Goal: Information Seeking & Learning: Learn about a topic

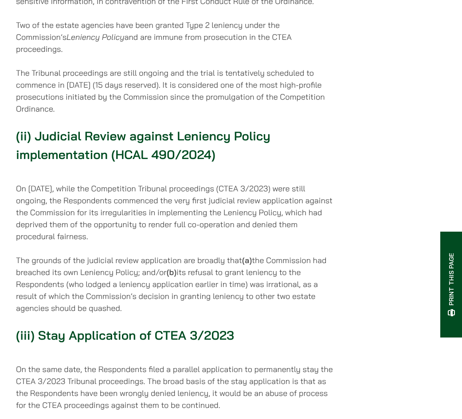
scroll to position [1274, 0]
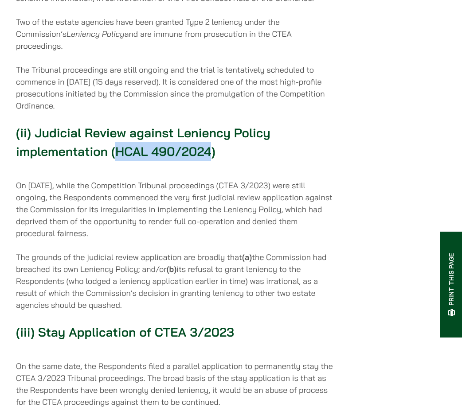
drag, startPoint x: 115, startPoint y: 137, endPoint x: 213, endPoint y: 145, distance: 98.2
click at [213, 145] on strong "(ii) Judicial Review against Leniency Policy implementation (HCAL 490/2024)" at bounding box center [143, 142] width 254 height 34
copy strong "HCAL 490/2024"
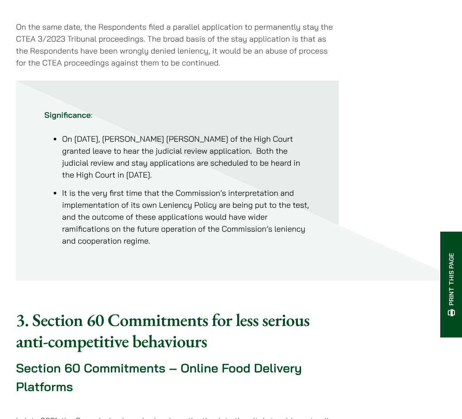
scroll to position [1496, 0]
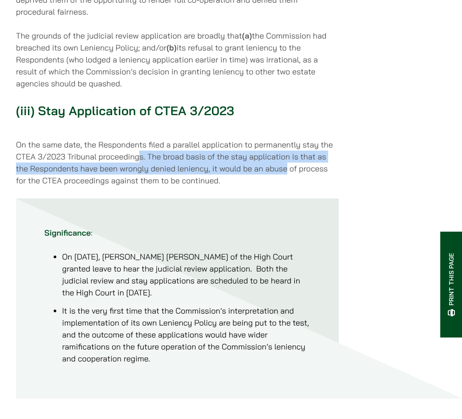
drag, startPoint x: 137, startPoint y: 140, endPoint x: 285, endPoint y: 155, distance: 148.8
click at [285, 155] on p "On the same date, the Respondents filed a parallel application to permanently s…" at bounding box center [177, 163] width 322 height 48
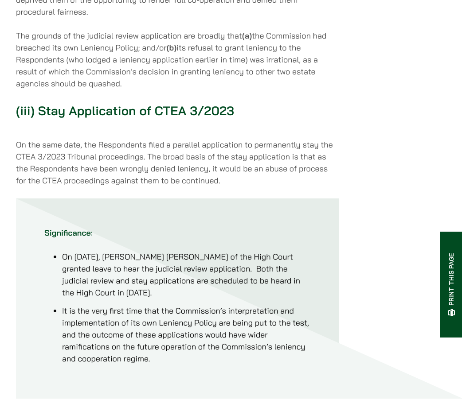
drag, startPoint x: 285, startPoint y: 155, endPoint x: 183, endPoint y: 167, distance: 103.0
click at [183, 167] on p "On the same date, the Respondents filed a parallel application to permanently s…" at bounding box center [177, 163] width 322 height 48
drag, startPoint x: 58, startPoint y: 248, endPoint x: 150, endPoint y: 280, distance: 97.3
click at [150, 280] on ul "On [DATE], [PERSON_NAME] [PERSON_NAME] of the High Court granted leave to hear …" at bounding box center [177, 308] width 266 height 114
click at [317, 185] on div "[DATE] 2024 marks the 9 th anniversary of the full implementation of the Compet…" at bounding box center [177, 320] width 322 height 3206
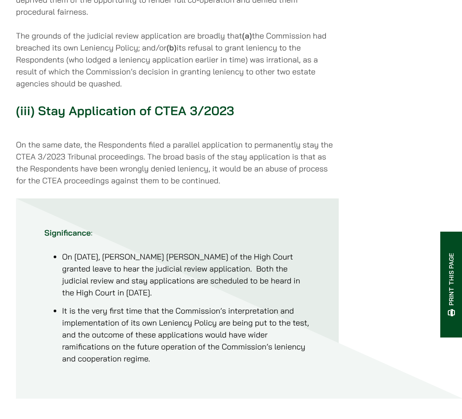
drag, startPoint x: 123, startPoint y: 266, endPoint x: 142, endPoint y: 286, distance: 27.3
click at [142, 286] on li "On [DATE], [PERSON_NAME] [PERSON_NAME] of the High Court granted leave to hear …" at bounding box center [186, 275] width 248 height 48
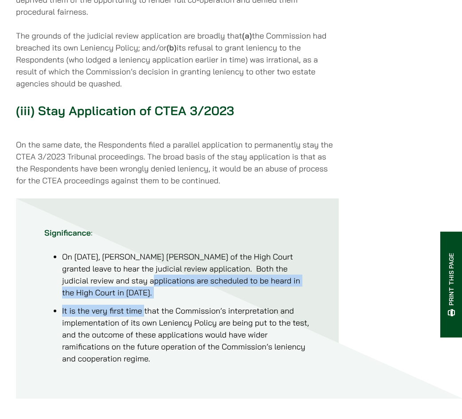
drag, startPoint x: 131, startPoint y: 268, endPoint x: 144, endPoint y: 290, distance: 25.6
click at [144, 290] on ul "On [DATE], [PERSON_NAME] [PERSON_NAME] of the High Court granted leave to hear …" at bounding box center [177, 308] width 266 height 114
drag, startPoint x: 144, startPoint y: 290, endPoint x: 123, endPoint y: 274, distance: 26.0
click at [124, 277] on li "On [DATE], [PERSON_NAME] [PERSON_NAME] of the High Court granted leave to hear …" at bounding box center [186, 275] width 248 height 48
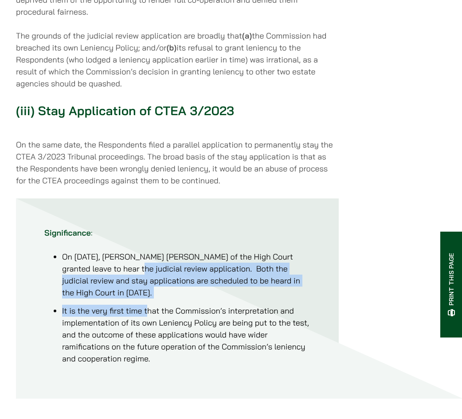
drag, startPoint x: 116, startPoint y: 256, endPoint x: 146, endPoint y: 299, distance: 52.3
click at [146, 299] on ul "On [DATE], [PERSON_NAME] [PERSON_NAME] of the High Court granted leave to hear …" at bounding box center [177, 308] width 266 height 114
drag, startPoint x: 146, startPoint y: 299, endPoint x: 128, endPoint y: 274, distance: 31.1
click at [136, 305] on li "It is the very first time that the Commission’s interpretation and implementati…" at bounding box center [186, 335] width 248 height 60
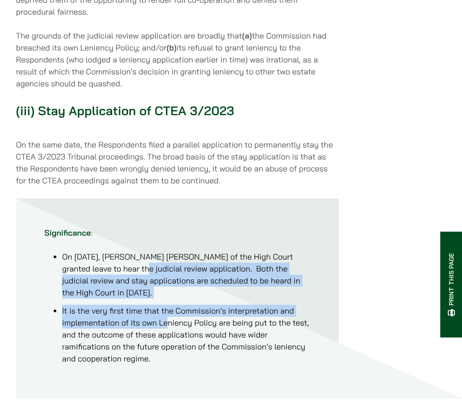
drag, startPoint x: 121, startPoint y: 258, endPoint x: 166, endPoint y: 310, distance: 68.2
click at [166, 310] on ul "On [DATE], [PERSON_NAME] [PERSON_NAME] of the High Court granted leave to hear …" at bounding box center [177, 308] width 266 height 114
click at [166, 310] on li "It is the very first time that the Commission’s interpretation and implementati…" at bounding box center [186, 335] width 248 height 60
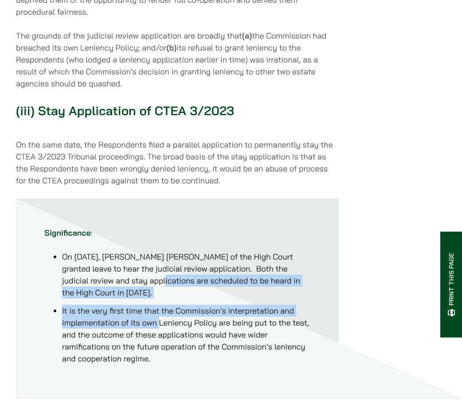
drag, startPoint x: 140, startPoint y: 266, endPoint x: 158, endPoint y: 313, distance: 50.9
click at [158, 313] on ul "On [DATE], [PERSON_NAME] [PERSON_NAME] of the High Court granted leave to hear …" at bounding box center [177, 308] width 266 height 114
drag, startPoint x: 158, startPoint y: 313, endPoint x: 140, endPoint y: 288, distance: 31.0
click at [158, 313] on li "It is the very first time that the Commission’s interpretation and implementati…" at bounding box center [186, 335] width 248 height 60
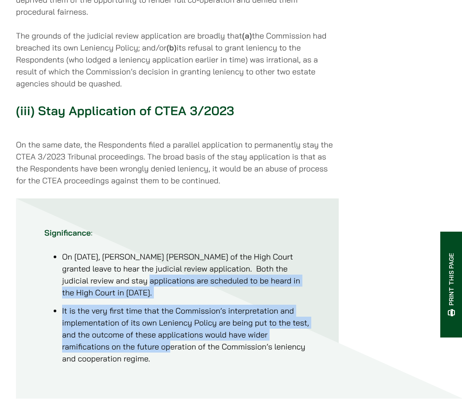
drag, startPoint x: 124, startPoint y: 266, endPoint x: 171, endPoint y: 338, distance: 85.7
click at [171, 338] on ul "On [DATE], [PERSON_NAME] [PERSON_NAME] of the High Court granted leave to hear …" at bounding box center [177, 308] width 266 height 114
drag, startPoint x: 171, startPoint y: 338, endPoint x: 142, endPoint y: 290, distance: 56.7
click at [144, 308] on li "It is the very first time that the Commission’s interpretation and implementati…" at bounding box center [186, 335] width 248 height 60
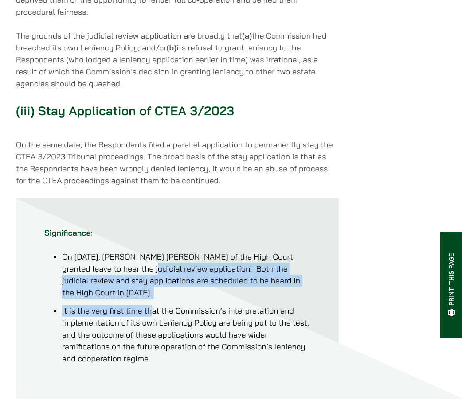
drag, startPoint x: 134, startPoint y: 253, endPoint x: 153, endPoint y: 292, distance: 43.4
click at [153, 292] on ul "On [DATE], [PERSON_NAME] [PERSON_NAME] of the High Court granted leave to hear …" at bounding box center [177, 308] width 266 height 114
drag, startPoint x: 153, startPoint y: 292, endPoint x: 118, endPoint y: 267, distance: 43.1
click at [118, 267] on li "On [DATE], [PERSON_NAME] [PERSON_NAME] of the High Court granted leave to hear …" at bounding box center [186, 275] width 248 height 48
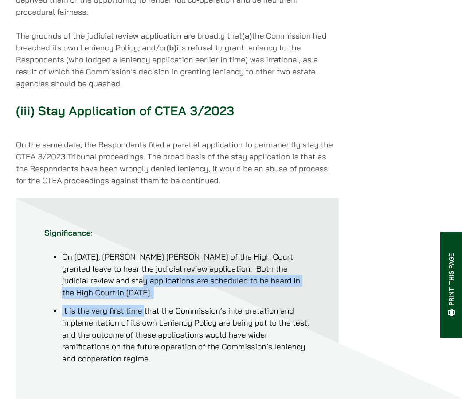
drag, startPoint x: 118, startPoint y: 267, endPoint x: 144, endPoint y: 287, distance: 33.4
click at [144, 287] on ul "On [DATE], [PERSON_NAME] [PERSON_NAME] of the High Court granted leave to hear …" at bounding box center [177, 308] width 266 height 114
drag, startPoint x: 144, startPoint y: 287, endPoint x: 136, endPoint y: 280, distance: 11.0
click at [136, 280] on li "On [DATE], [PERSON_NAME] [PERSON_NAME] of the High Court granted leave to hear …" at bounding box center [186, 275] width 248 height 48
drag, startPoint x: 90, startPoint y: 278, endPoint x: 148, endPoint y: 285, distance: 58.5
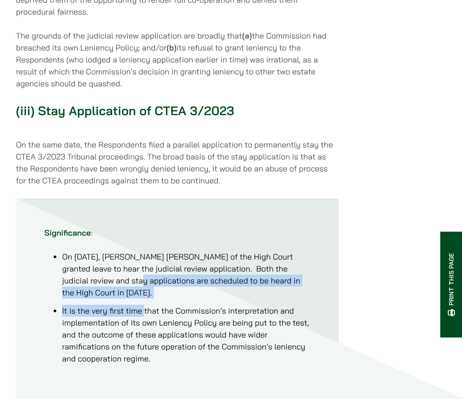
click at [148, 285] on li "On [DATE], [PERSON_NAME] [PERSON_NAME] of the High Court granted leave to hear …" at bounding box center [186, 275] width 248 height 48
drag, startPoint x: 148, startPoint y: 285, endPoint x: 95, endPoint y: 285, distance: 53.1
click at [95, 285] on li "On [DATE], [PERSON_NAME] [PERSON_NAME] of the High Court granted leave to hear …" at bounding box center [186, 275] width 248 height 48
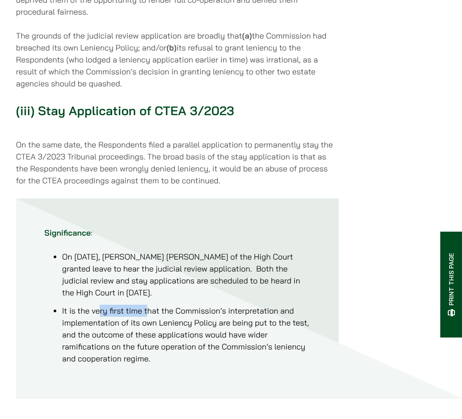
drag, startPoint x: 126, startPoint y: 293, endPoint x: 149, endPoint y: 293, distance: 23.0
click at [149, 293] on ul "On [DATE], [PERSON_NAME] [PERSON_NAME] of the High Court granted leave to hear …" at bounding box center [177, 308] width 266 height 114
drag, startPoint x: 149, startPoint y: 293, endPoint x: 140, endPoint y: 293, distance: 9.3
click at [140, 305] on li "It is the very first time that the Commission’s interpretation and implementati…" at bounding box center [186, 335] width 248 height 60
click at [334, 166] on p "On the same date, the Respondents filed a parallel application to permanently s…" at bounding box center [177, 163] width 322 height 48
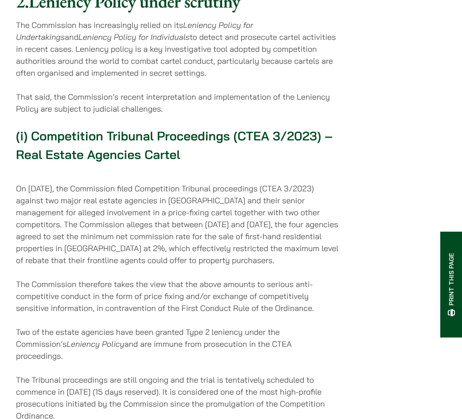
scroll to position [1097, 0]
